Goal: Task Accomplishment & Management: Manage account settings

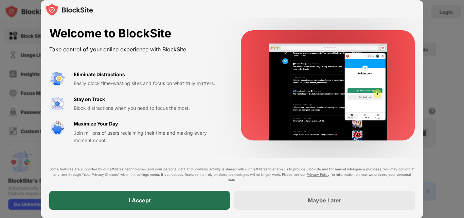
click at [129, 202] on div "I Accept" at bounding box center [140, 200] width 22 height 7
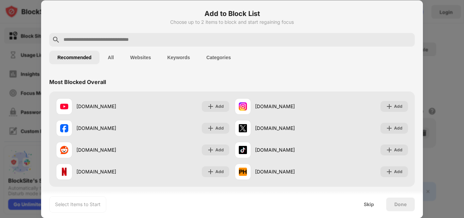
click at [441, 59] on div at bounding box center [232, 109] width 464 height 218
click at [100, 39] on input "text" at bounding box center [237, 40] width 349 height 8
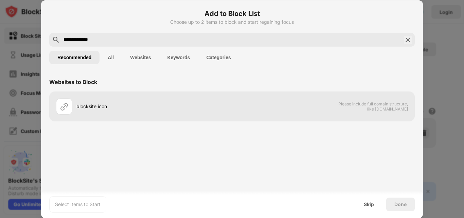
type input "**********"
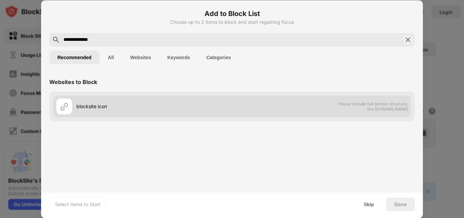
click at [72, 108] on div at bounding box center [64, 106] width 16 height 16
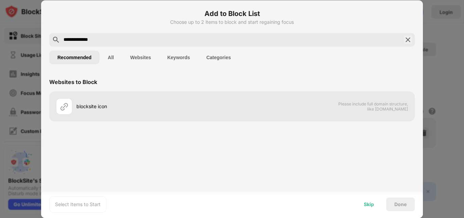
click at [372, 206] on div "Skip" at bounding box center [369, 204] width 10 height 5
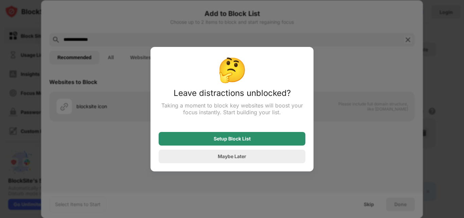
click at [265, 138] on div "Setup Block List" at bounding box center [232, 139] width 147 height 14
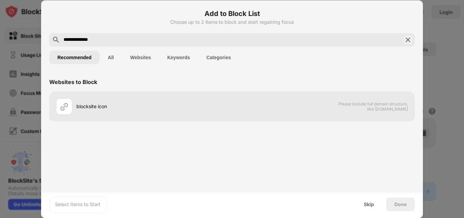
click at [103, 38] on input "**********" at bounding box center [232, 40] width 339 height 8
click at [367, 203] on div "Skip" at bounding box center [369, 204] width 10 height 5
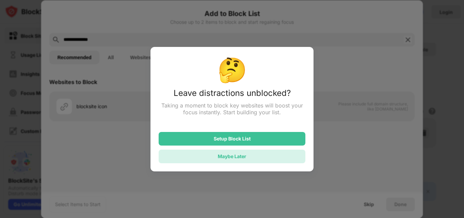
click at [235, 155] on div "Maybe Later" at bounding box center [232, 156] width 29 height 6
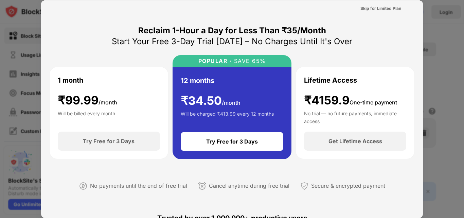
click at [438, 13] on div at bounding box center [232, 109] width 464 height 218
click at [416, 6] on div "Skip for Limited Plan" at bounding box center [232, 8] width 382 height 17
drag, startPoint x: 440, startPoint y: 72, endPoint x: 191, endPoint y: 96, distance: 250.3
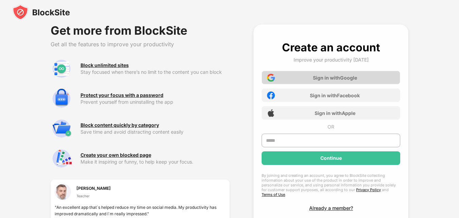
click at [278, 75] on div "Sign in with Google" at bounding box center [331, 78] width 139 height 14
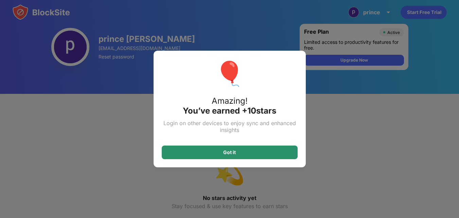
click at [190, 154] on div "Got it" at bounding box center [230, 152] width 136 height 14
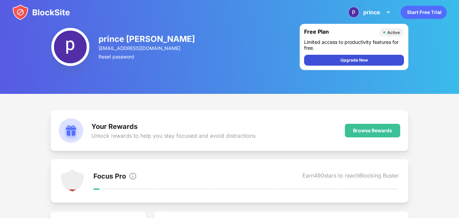
click at [363, 60] on div "Upgrade Now" at bounding box center [355, 60] width 28 height 7
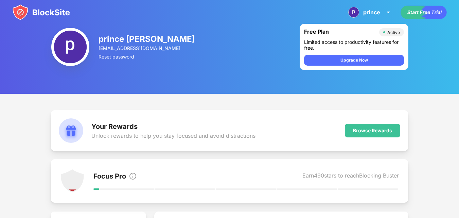
click at [393, 33] on div "Active" at bounding box center [394, 32] width 13 height 5
click at [424, 14] on icon "Start Free Trial" at bounding box center [424, 12] width 2 height 3
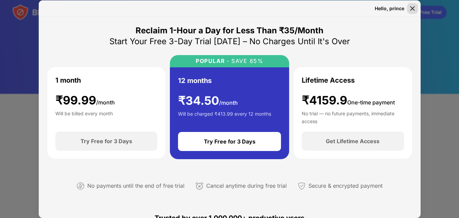
click at [408, 7] on div at bounding box center [412, 8] width 11 height 11
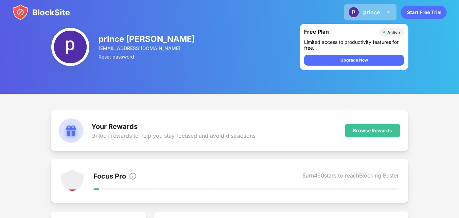
click at [390, 13] on img at bounding box center [388, 12] width 8 height 8
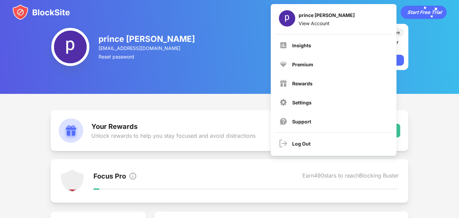
click at [390, 13] on div "prince sahu View Account" at bounding box center [334, 19] width 118 height 22
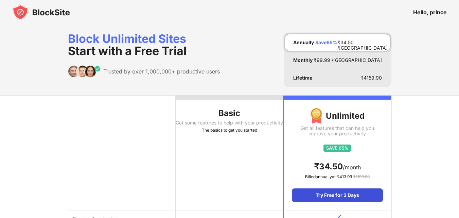
click at [332, 195] on div "Try Free for 3 Days" at bounding box center [337, 195] width 91 height 14
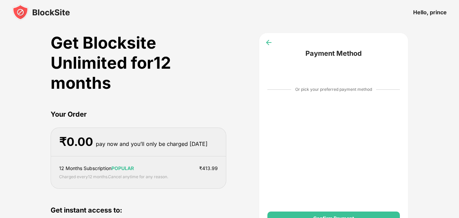
click at [271, 45] on img at bounding box center [268, 42] width 7 height 7
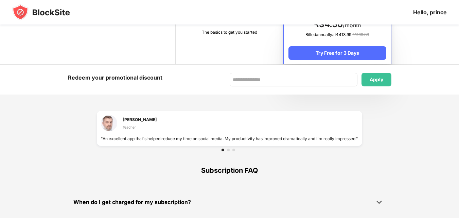
scroll to position [343, 0]
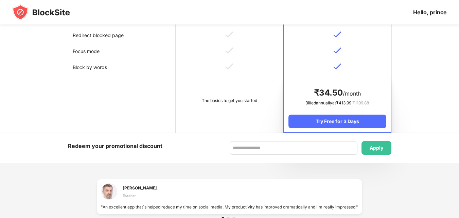
drag, startPoint x: 386, startPoint y: 185, endPoint x: 146, endPoint y: 170, distance: 240.5
click at [147, 170] on div "Block Unlimited Sites Start with a Free Trial Trusted by over 1,000,000+ produc…" at bounding box center [229, 17] width 459 height 672
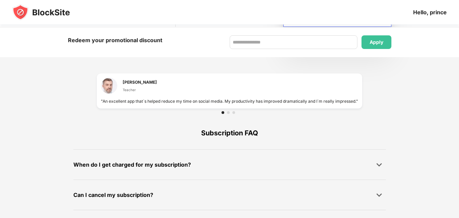
scroll to position [479, 0]
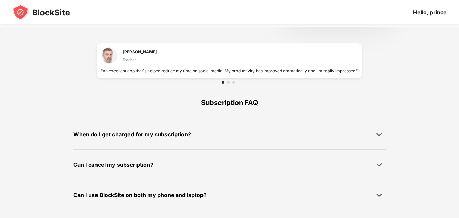
drag, startPoint x: 200, startPoint y: 86, endPoint x: 106, endPoint y: 83, distance: 93.9
click at [227, 82] on div at bounding box center [228, 82] width 3 height 3
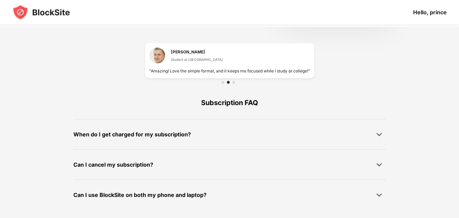
click at [243, 82] on div at bounding box center [229, 82] width 169 height 8
click at [233, 84] on div at bounding box center [229, 82] width 169 height 8
click at [233, 82] on div at bounding box center [234, 82] width 3 height 3
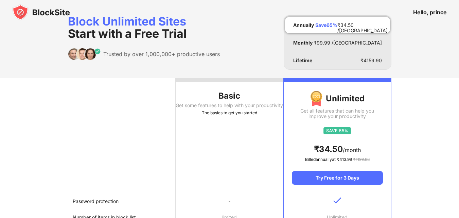
scroll to position [0, 0]
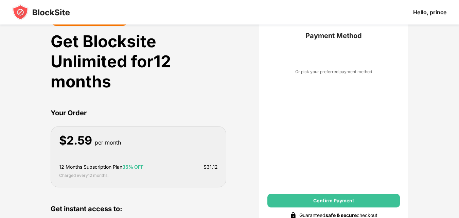
scroll to position [14, 0]
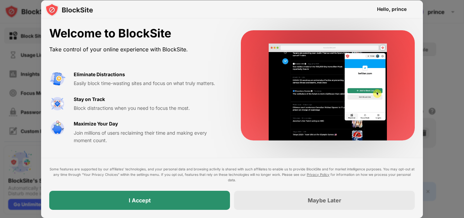
click at [142, 201] on div "I Accept" at bounding box center [140, 200] width 22 height 7
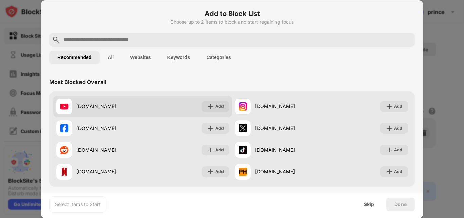
click at [90, 104] on div "[DOMAIN_NAME]" at bounding box center [109, 106] width 66 height 7
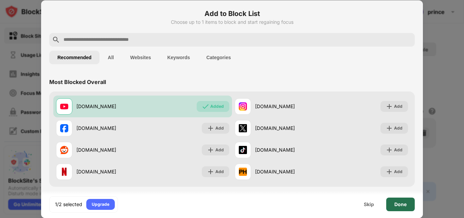
click at [400, 205] on div "Done" at bounding box center [401, 204] width 12 height 5
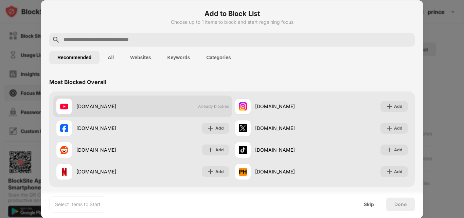
click at [86, 110] on div "[DOMAIN_NAME]" at bounding box center [99, 106] width 87 height 16
click at [83, 109] on div "[DOMAIN_NAME]" at bounding box center [109, 106] width 66 height 7
click at [104, 109] on div "[DOMAIN_NAME]" at bounding box center [109, 106] width 66 height 7
click at [90, 100] on div "[DOMAIN_NAME]" at bounding box center [99, 106] width 87 height 16
click at [114, 105] on div "[DOMAIN_NAME]" at bounding box center [109, 106] width 66 height 7
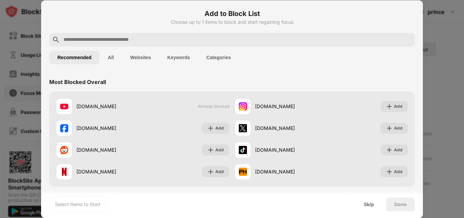
click at [445, 41] on div at bounding box center [232, 109] width 464 height 218
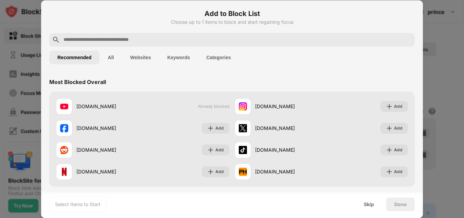
click at [187, 58] on button "Keywords" at bounding box center [178, 58] width 39 height 14
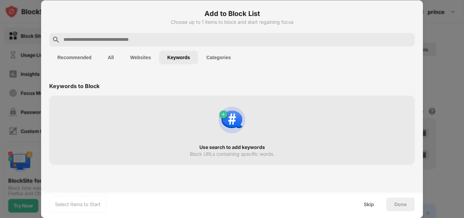
click at [129, 59] on button "Websites" at bounding box center [140, 58] width 37 height 14
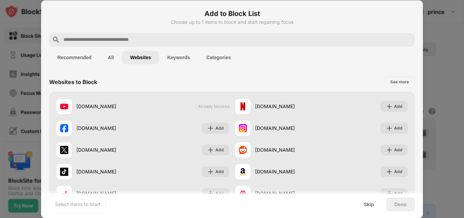
click at [106, 58] on button "All" at bounding box center [111, 58] width 22 height 14
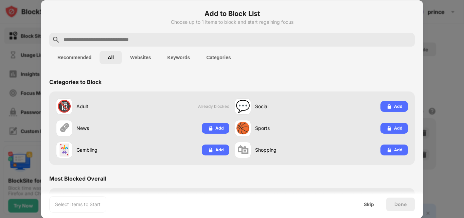
click at [218, 58] on button "Categories" at bounding box center [218, 58] width 41 height 14
click at [177, 59] on button "Keywords" at bounding box center [178, 58] width 39 height 14
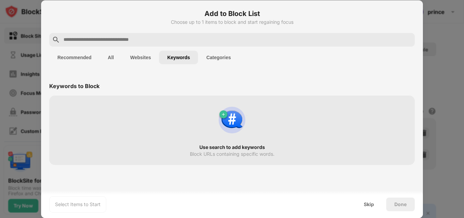
click at [147, 55] on button "Websites" at bounding box center [140, 58] width 37 height 14
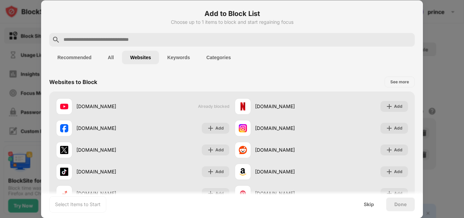
click at [166, 56] on button "Keywords" at bounding box center [178, 58] width 39 height 14
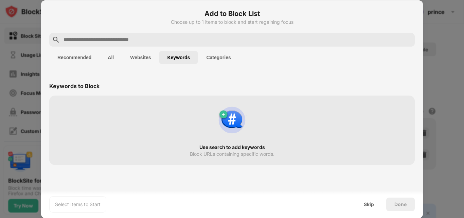
click at [221, 119] on img at bounding box center [232, 120] width 33 height 33
click at [222, 113] on img at bounding box center [232, 120] width 33 height 33
click at [236, 118] on img at bounding box center [232, 120] width 33 height 33
click at [123, 56] on button "Websites" at bounding box center [140, 58] width 37 height 14
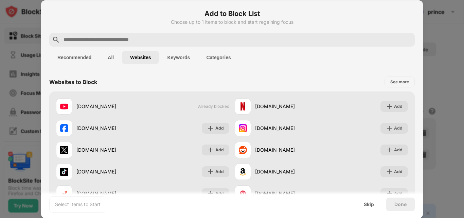
click at [114, 56] on button "All" at bounding box center [111, 58] width 22 height 14
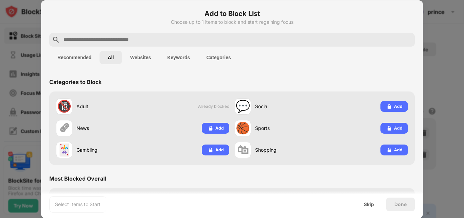
click at [74, 56] on button "Recommended" at bounding box center [74, 58] width 50 height 14
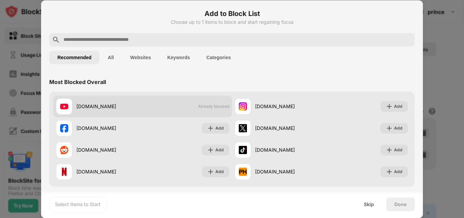
click at [87, 104] on div "youtube.com" at bounding box center [109, 106] width 66 height 7
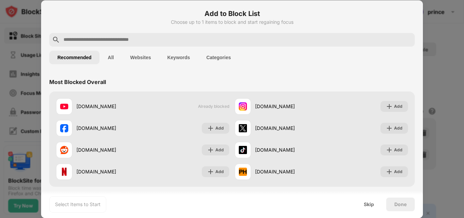
drag, startPoint x: 88, startPoint y: 104, endPoint x: 70, endPoint y: 90, distance: 23.2
click at [70, 90] on div "Most Blocked Overall" at bounding box center [232, 81] width 366 height 19
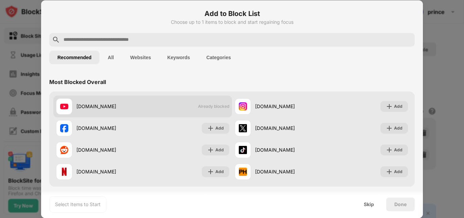
click at [209, 106] on span "Already blocked" at bounding box center [213, 106] width 31 height 5
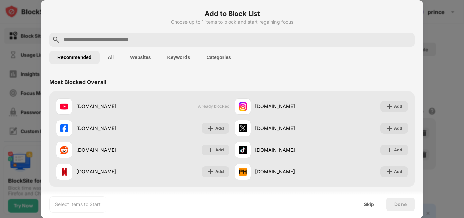
click at [73, 83] on div "Most Blocked Overall" at bounding box center [77, 82] width 57 height 7
click at [160, 40] on input "text" at bounding box center [237, 40] width 349 height 8
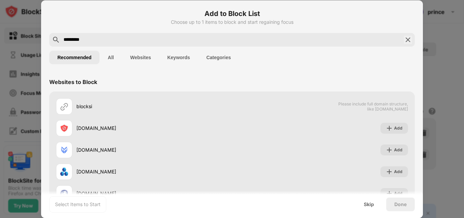
click at [135, 43] on input "*********" at bounding box center [232, 40] width 339 height 8
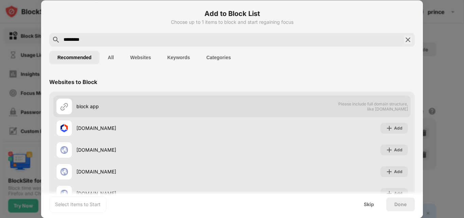
click at [88, 107] on div "block app" at bounding box center [154, 106] width 156 height 7
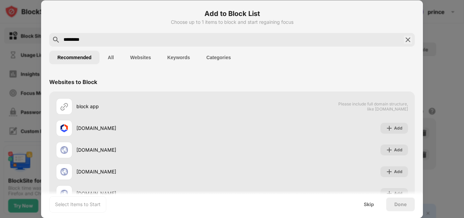
click at [110, 43] on input "*********" at bounding box center [232, 40] width 339 height 8
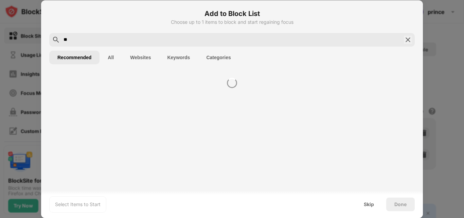
type input "*"
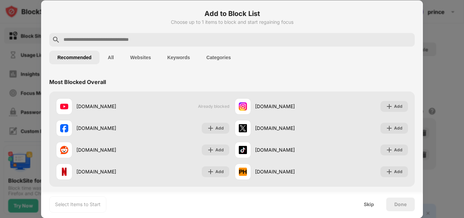
click at [218, 60] on button "Categories" at bounding box center [218, 58] width 41 height 14
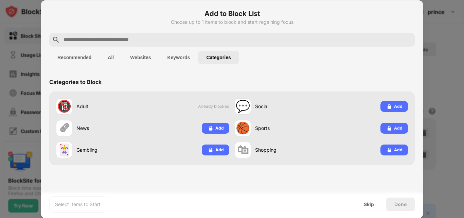
click at [218, 60] on button "Categories" at bounding box center [218, 58] width 41 height 14
click at [74, 57] on button "Recommended" at bounding box center [74, 58] width 50 height 14
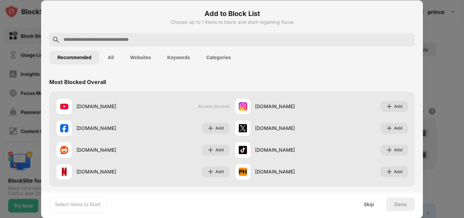
click at [443, 32] on div at bounding box center [232, 109] width 464 height 218
click at [442, 75] on div at bounding box center [232, 109] width 464 height 218
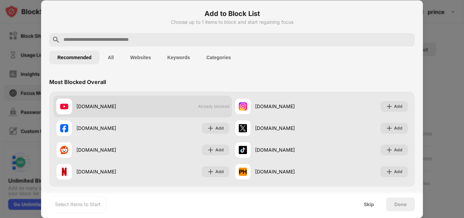
click at [57, 109] on div at bounding box center [64, 106] width 16 height 16
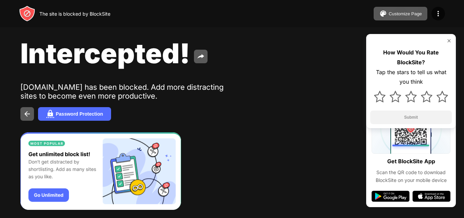
click at [450, 41] on img at bounding box center [449, 40] width 5 height 5
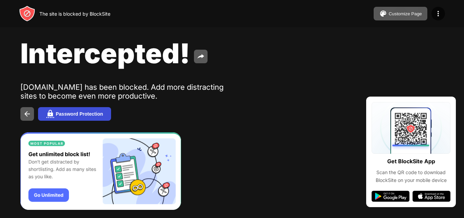
click at [58, 111] on button "Password Protection" at bounding box center [74, 114] width 73 height 14
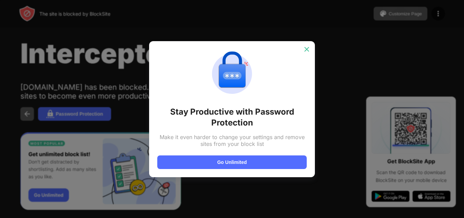
click at [305, 47] on img at bounding box center [307, 49] width 7 height 7
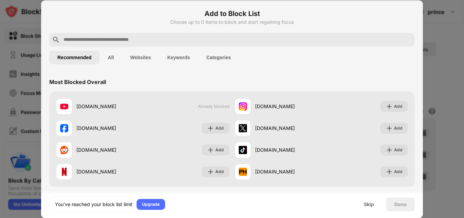
click at [150, 39] on input "text" at bounding box center [237, 40] width 349 height 8
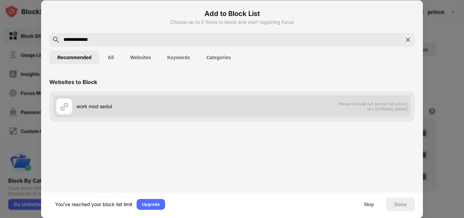
type input "**********"
click at [134, 102] on div "work mod sedul" at bounding box center [144, 106] width 176 height 16
click at [91, 105] on div "work mod sedul" at bounding box center [154, 106] width 156 height 7
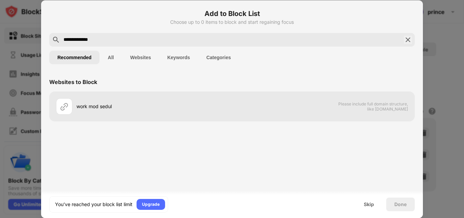
click at [115, 59] on button "All" at bounding box center [111, 58] width 22 height 14
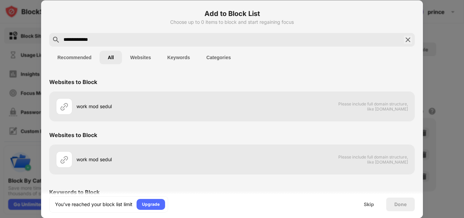
click at [76, 56] on button "Recommended" at bounding box center [74, 58] width 50 height 14
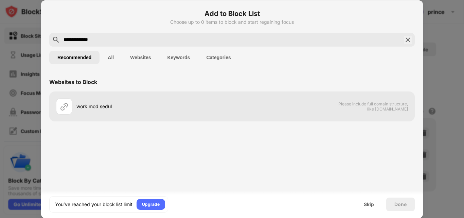
click at [135, 57] on button "Websites" at bounding box center [140, 58] width 37 height 14
click at [173, 58] on button "Keywords" at bounding box center [178, 58] width 39 height 14
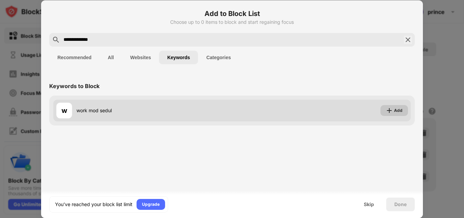
click at [396, 113] on div "Add" at bounding box center [398, 110] width 8 height 7
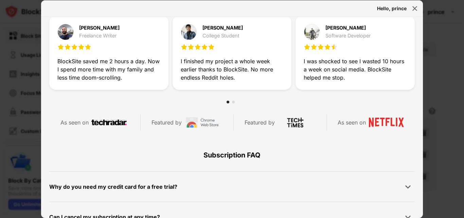
scroll to position [204, 0]
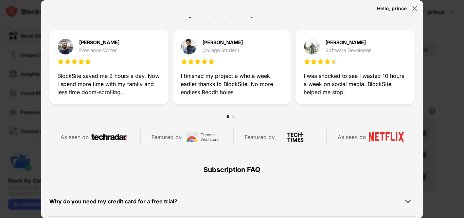
click at [232, 118] on div at bounding box center [233, 116] width 3 height 3
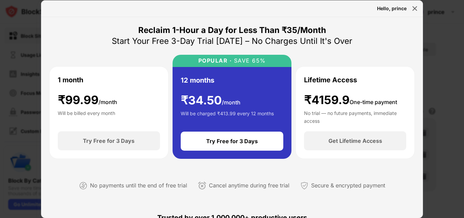
scroll to position [0, 0]
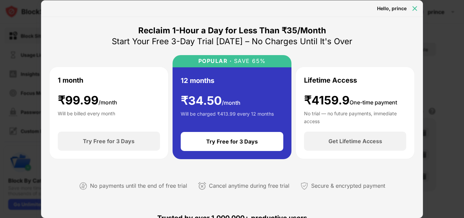
click at [415, 6] on img at bounding box center [415, 8] width 7 height 7
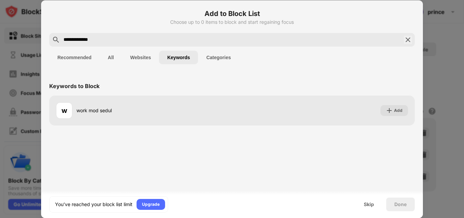
click at [77, 56] on button "Recommended" at bounding box center [74, 58] width 50 height 14
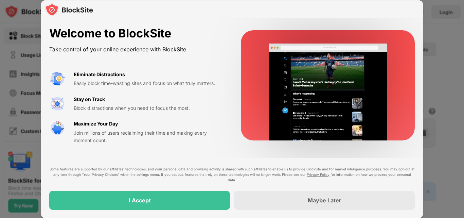
click at [443, 33] on div at bounding box center [232, 109] width 464 height 218
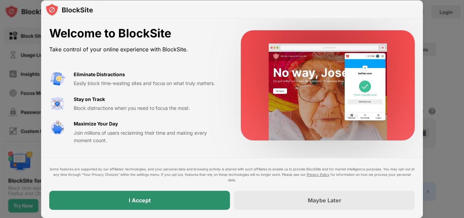
click at [206, 201] on div "I Accept" at bounding box center [139, 200] width 181 height 19
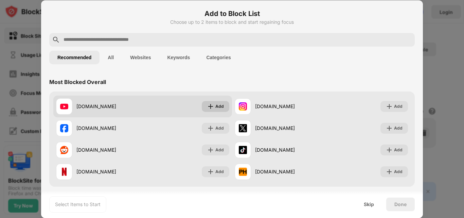
click at [208, 108] on img at bounding box center [210, 106] width 7 height 7
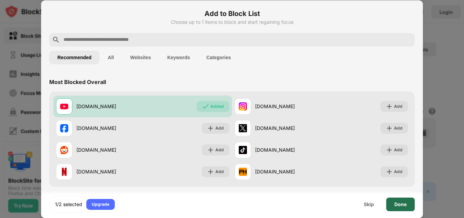
click at [397, 204] on div "Done" at bounding box center [401, 204] width 12 height 5
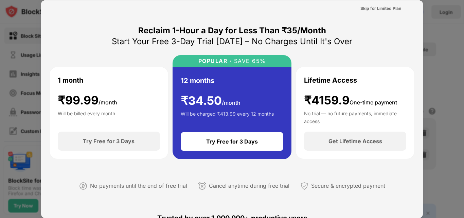
click at [459, 59] on div at bounding box center [232, 109] width 464 height 218
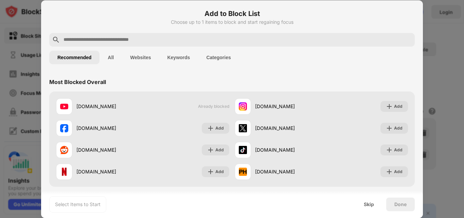
click at [436, 19] on div at bounding box center [232, 109] width 464 height 218
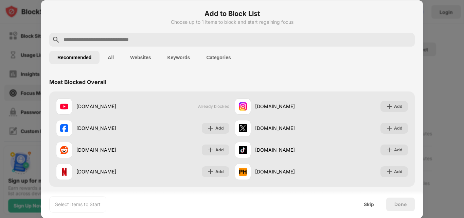
click at [187, 42] on input "text" at bounding box center [237, 40] width 349 height 8
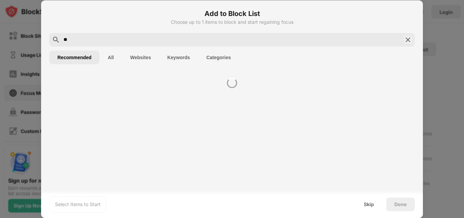
type input "*"
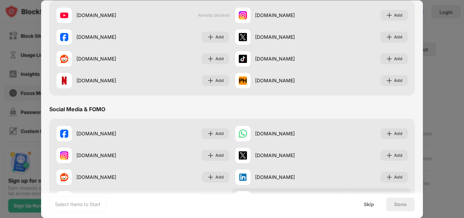
scroll to position [170, 0]
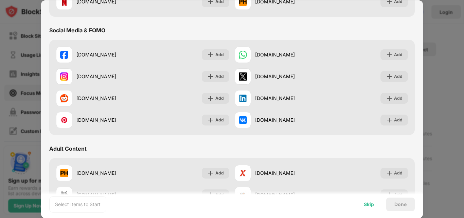
click at [371, 207] on div "Skip" at bounding box center [369, 205] width 27 height 14
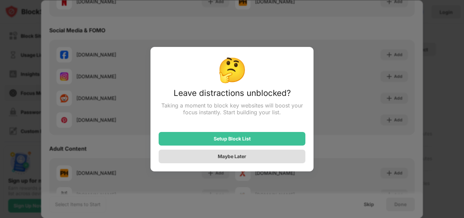
click at [227, 154] on div "Maybe Later" at bounding box center [232, 157] width 147 height 14
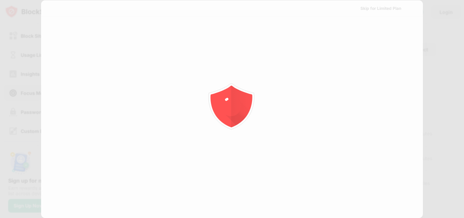
scroll to position [0, 0]
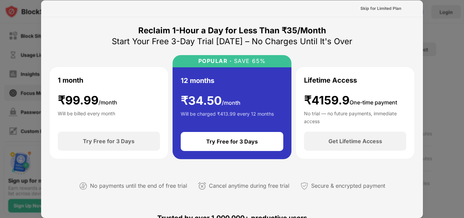
click at [441, 30] on div at bounding box center [232, 109] width 464 height 218
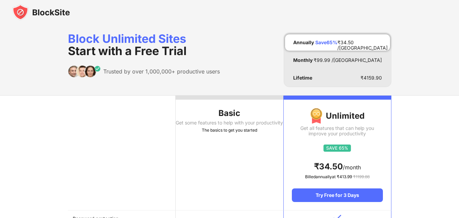
click at [271, 60] on div "Block Unlimited Sites Start with a Free Trial Trusted by over 1,000,000+ produc…" at bounding box center [230, 60] width 324 height 54
click at [230, 78] on div "Block Unlimited Sites Start with a Free Trial Trusted by over 1,000,000+ produc…" at bounding box center [230, 60] width 324 height 54
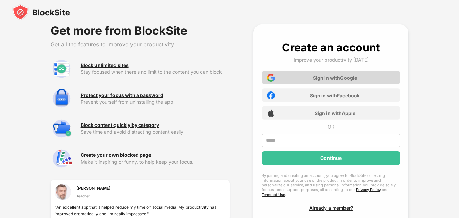
click at [328, 76] on div "Sign in with Google" at bounding box center [335, 78] width 44 height 6
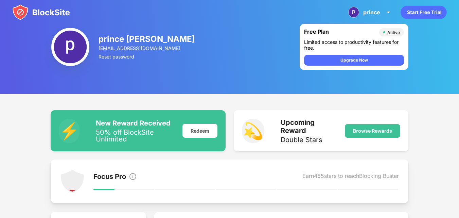
click at [265, 69] on div "prince sahu princsahu.930935@gmail.com Reset password Free Plan Active Limited …" at bounding box center [229, 47] width 459 height 94
click at [397, 31] on div "Active" at bounding box center [394, 32] width 13 height 5
click at [205, 126] on div "Redeem" at bounding box center [200, 131] width 35 height 14
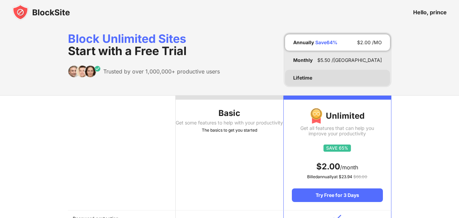
click at [305, 78] on div "Lifetime" at bounding box center [302, 77] width 19 height 5
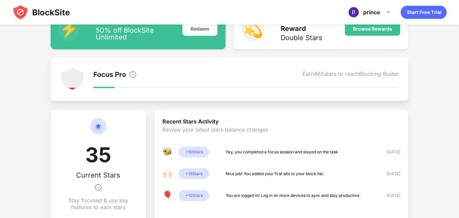
scroll to position [68, 0]
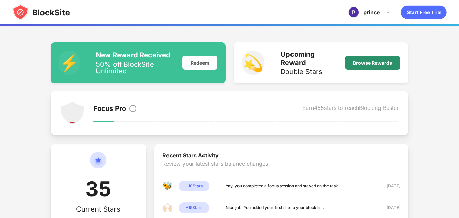
click at [373, 58] on div "Browse Rewards" at bounding box center [372, 63] width 55 height 14
